Goal: Task Accomplishment & Management: Manage account settings

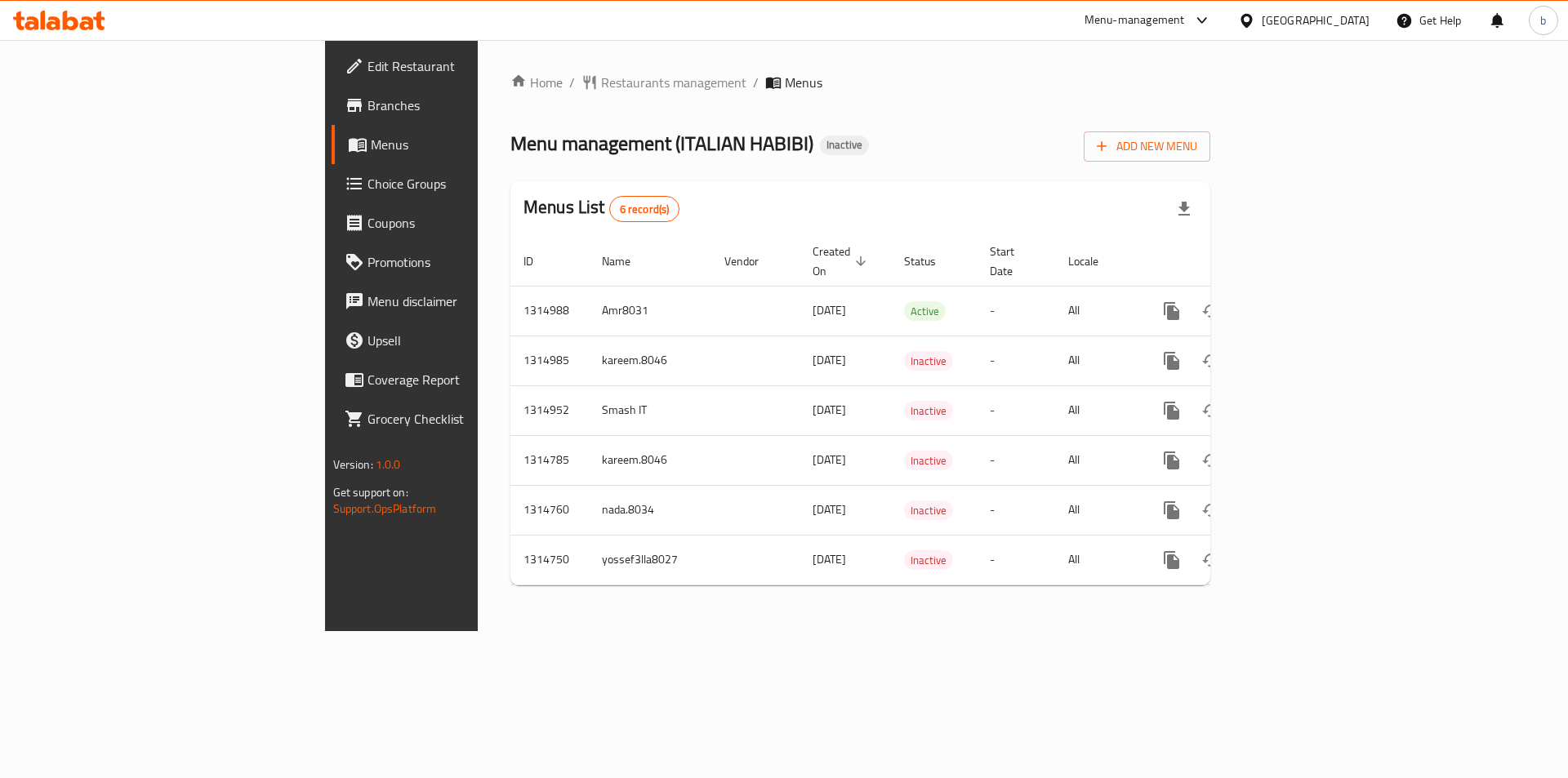
click at [367, 74] on span "Edit Restaurant" at bounding box center [470, 66] width 206 height 20
